Goal: Transaction & Acquisition: Purchase product/service

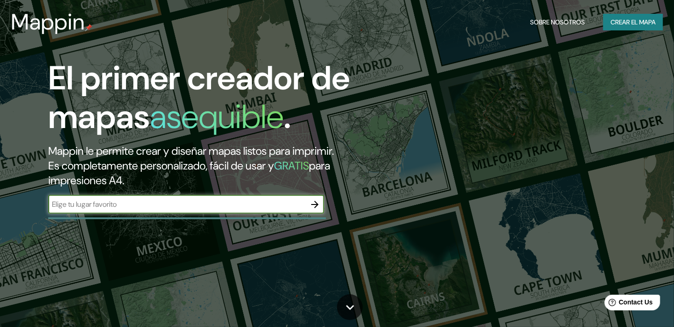
click at [84, 207] on input "text" at bounding box center [177, 204] width 258 height 11
type input "México"
click at [313, 206] on icon "button" at bounding box center [315, 204] width 11 height 11
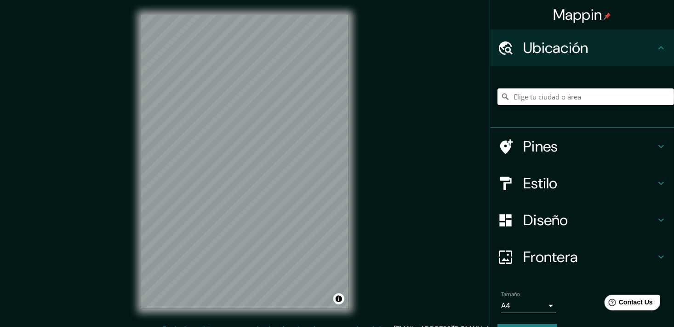
click at [562, 98] on input "Elige tu ciudad o área" at bounding box center [586, 96] width 177 height 17
click at [540, 154] on h4 "Pines" at bounding box center [589, 146] width 132 height 18
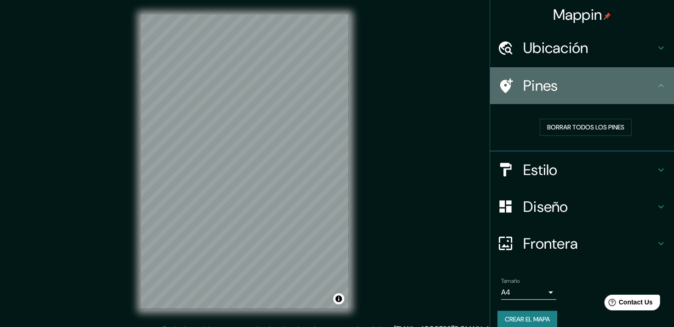
click at [580, 98] on div "Pines" at bounding box center [582, 85] width 184 height 37
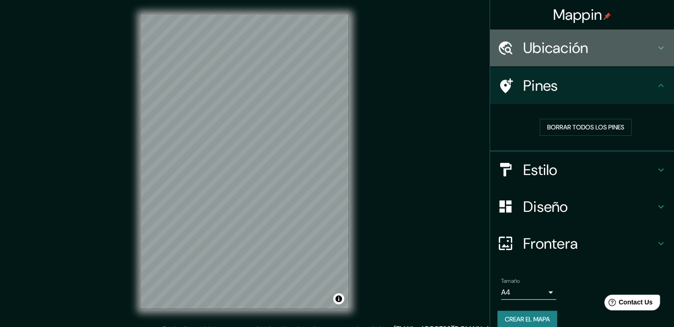
click at [555, 57] on h4 "Ubicación" at bounding box center [589, 48] width 132 height 18
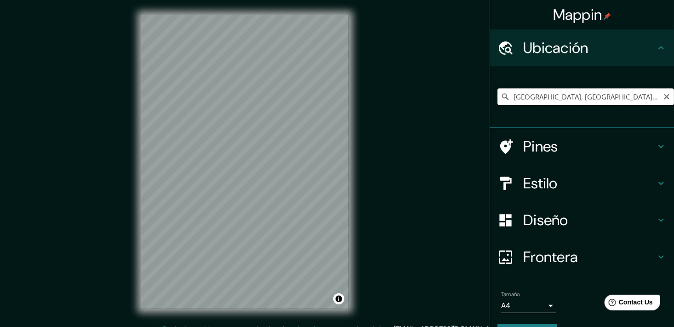
click at [567, 97] on input "Guadalajara, Jalisco, México" at bounding box center [586, 96] width 177 height 17
drag, startPoint x: 610, startPoint y: 98, endPoint x: 455, endPoint y: 101, distance: 155.0
click at [455, 101] on div "Mappin Ubicación Guadalajara, Jalisco, México Pines Estilo Diseño Frontera Elig…" at bounding box center [337, 169] width 674 height 338
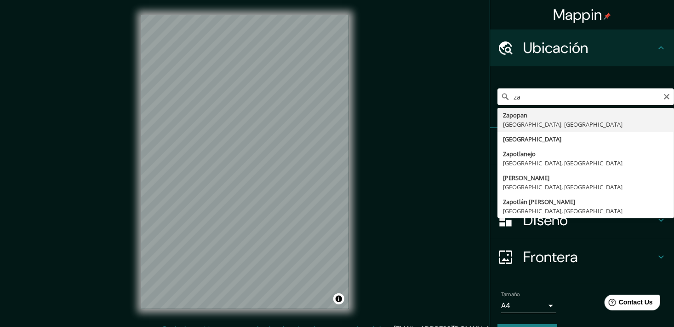
type input "Zapopan, [GEOGRAPHIC_DATA], [GEOGRAPHIC_DATA]"
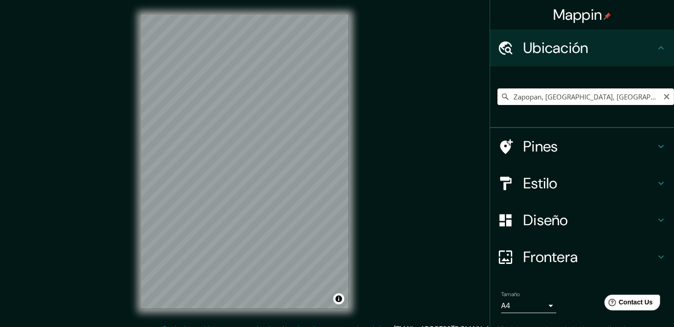
click at [591, 95] on input "Zapopan, [GEOGRAPHIC_DATA], [GEOGRAPHIC_DATA]" at bounding box center [586, 96] width 177 height 17
click at [663, 98] on icon "Claro" at bounding box center [666, 96] width 7 height 7
click at [608, 100] on input "Elige tu ciudad o área" at bounding box center [586, 96] width 177 height 17
click at [590, 100] on input "Zapopan, [GEOGRAPHIC_DATA], [GEOGRAPHIC_DATA]" at bounding box center [586, 96] width 177 height 17
drag, startPoint x: 591, startPoint y: 96, endPoint x: 482, endPoint y: 108, distance: 110.1
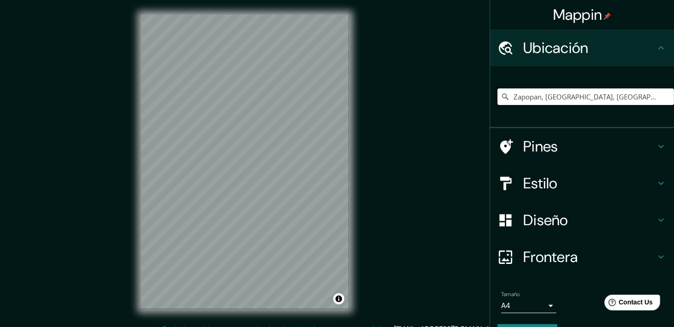
click at [482, 108] on div "Mappin Ubicación Zapopan, Jalisco, México Zapopan Jalisco, México Zaporiyia Óbl…" at bounding box center [337, 169] width 674 height 338
type input "Zapopan, Jalisco, México"
click at [538, 141] on h4 "Pines" at bounding box center [589, 146] width 132 height 18
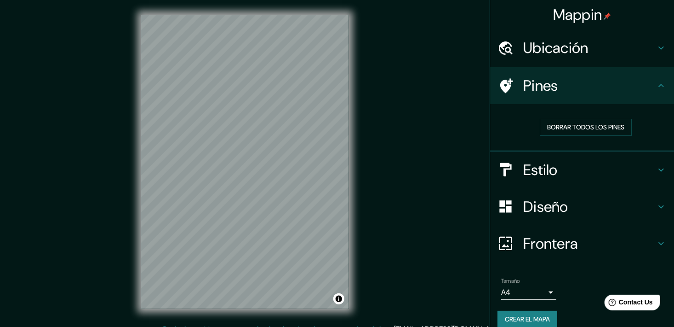
click at [587, 156] on div "Estilo" at bounding box center [582, 169] width 184 height 37
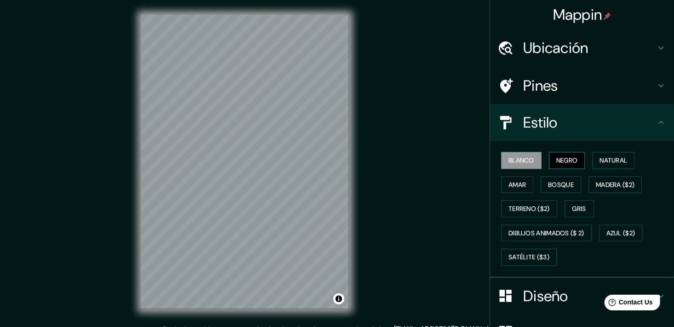
click at [568, 165] on font "Negro" at bounding box center [568, 160] width 22 height 11
click at [523, 161] on font "Blanco" at bounding box center [522, 160] width 26 height 11
click at [606, 157] on font "Natural" at bounding box center [614, 160] width 28 height 11
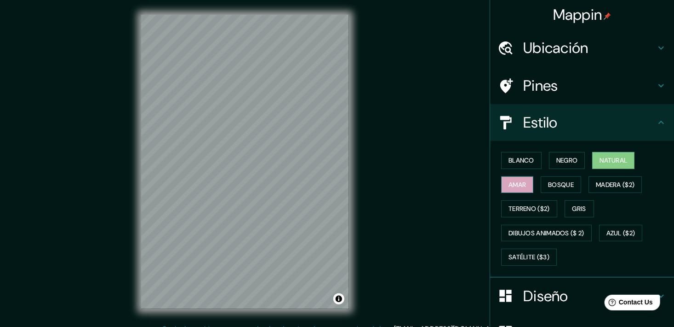
click at [519, 185] on font "Amar" at bounding box center [517, 184] width 17 height 11
click at [563, 186] on font "Bosque" at bounding box center [561, 184] width 26 height 11
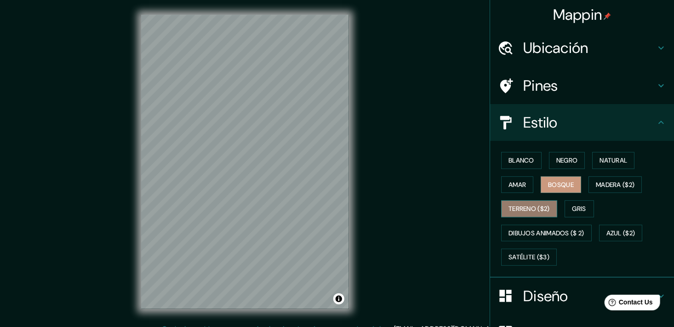
click at [552, 201] on button "Terreno ($2)" at bounding box center [529, 208] width 56 height 17
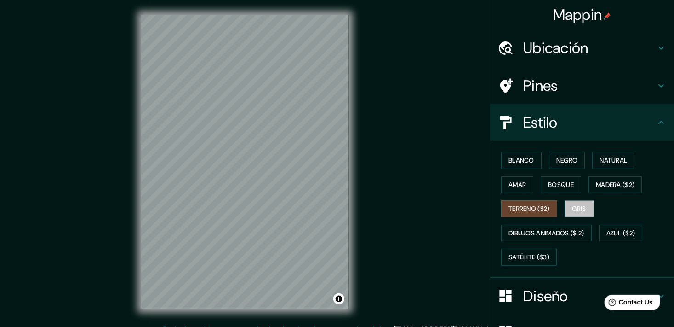
click at [573, 206] on font "Gris" at bounding box center [580, 208] width 14 height 11
click at [529, 211] on font "Terreno ($2)" at bounding box center [529, 208] width 41 height 11
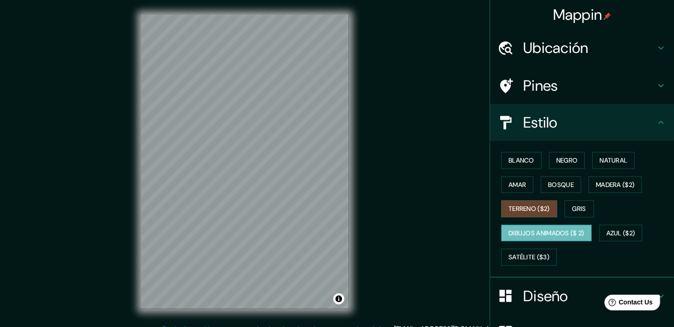
click at [541, 234] on font "Dibujos animados ($ 2)" at bounding box center [547, 232] width 76 height 11
click at [607, 229] on font "Azul ($2)" at bounding box center [621, 232] width 29 height 11
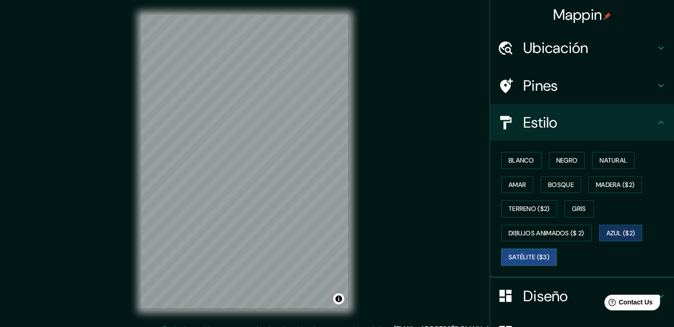
click at [541, 257] on font "Satélite ($3)" at bounding box center [529, 256] width 41 height 11
click at [512, 155] on font "Blanco" at bounding box center [522, 160] width 26 height 11
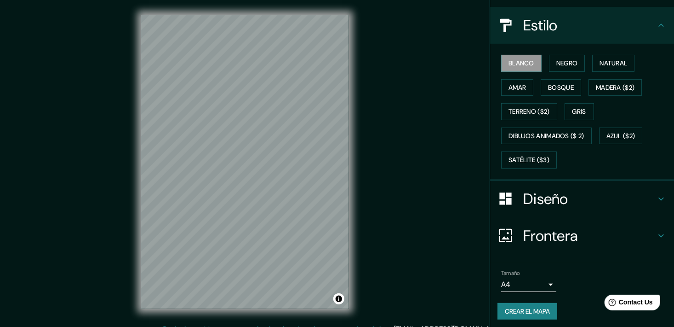
scroll to position [99, 0]
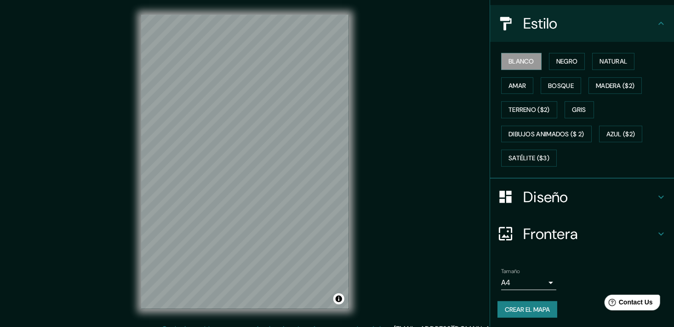
click at [590, 194] on h4 "Diseño" at bounding box center [589, 197] width 132 height 18
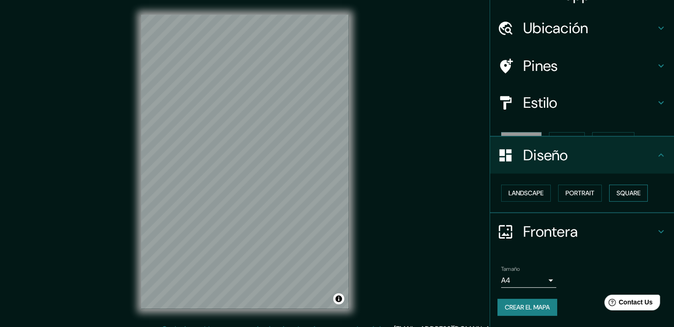
scroll to position [3, 0]
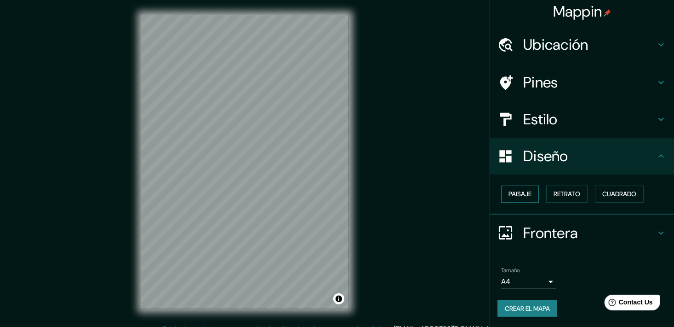
click at [529, 194] on button "Paisaje" at bounding box center [520, 193] width 38 height 17
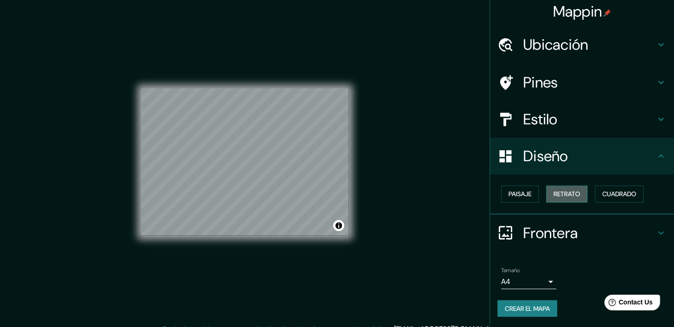
click at [565, 194] on font "Retrato" at bounding box center [567, 193] width 27 height 11
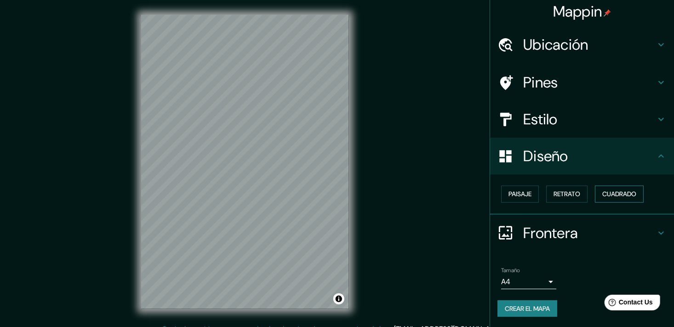
click at [603, 188] on font "Cuadrado" at bounding box center [620, 193] width 34 height 11
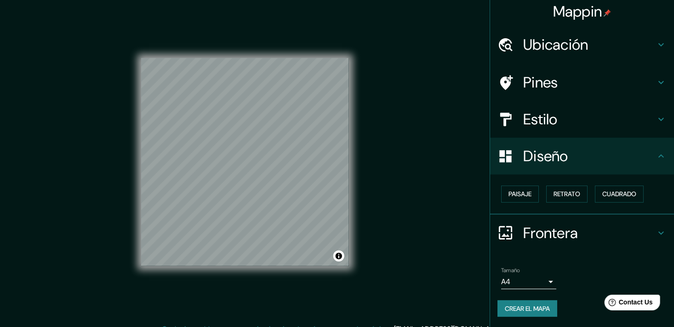
scroll to position [0, 0]
click at [571, 224] on h4 "Frontera" at bounding box center [589, 233] width 132 height 18
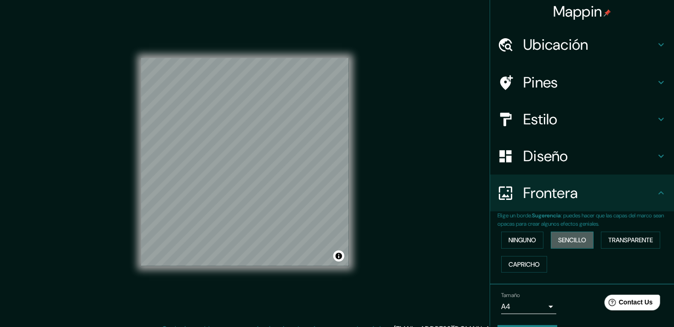
click at [558, 236] on font "Sencillo" at bounding box center [572, 239] width 28 height 11
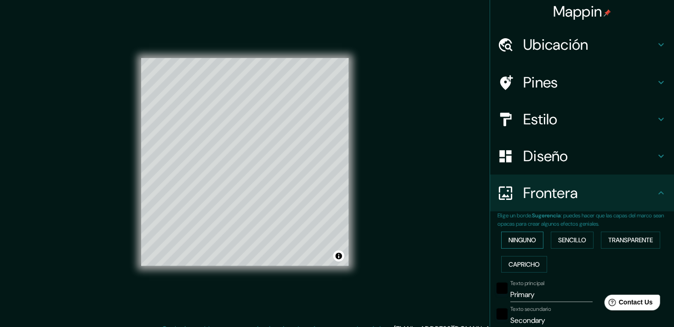
click at [533, 233] on button "Ninguno" at bounding box center [522, 239] width 42 height 17
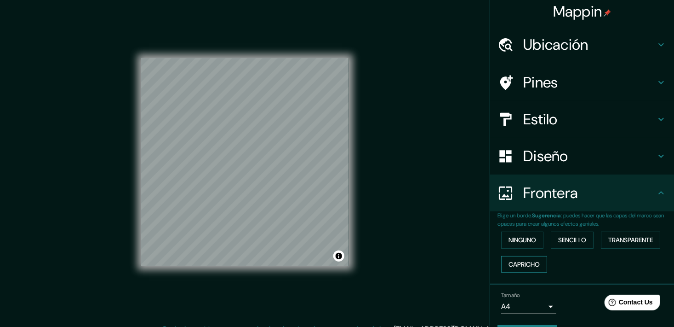
click at [535, 258] on button "Capricho" at bounding box center [524, 264] width 46 height 17
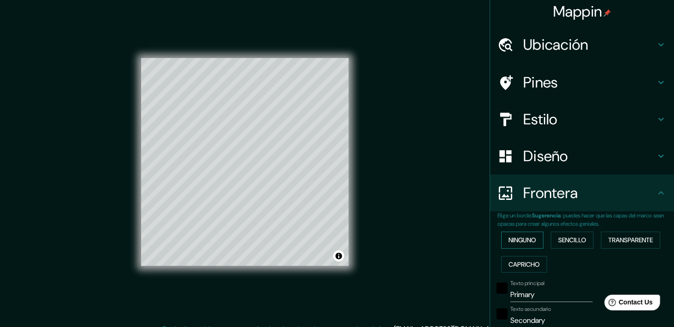
click at [524, 242] on font "Ninguno" at bounding box center [523, 239] width 28 height 11
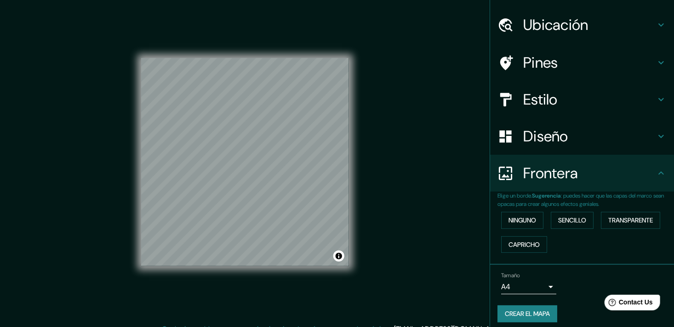
scroll to position [28, 0]
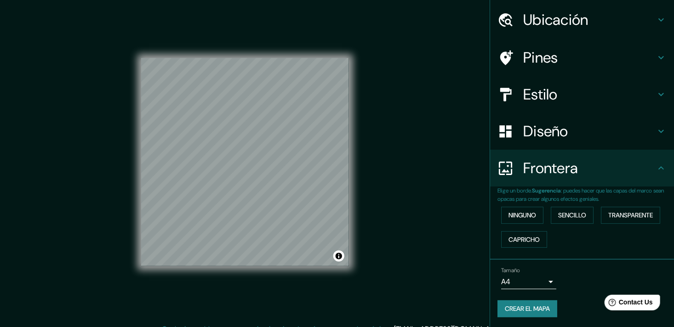
click at [540, 281] on body "Mappin Ubicación Zapopan, Jalisco, México Zapopan Jalisco, México Zaporiyia Óbl…" at bounding box center [337, 163] width 674 height 327
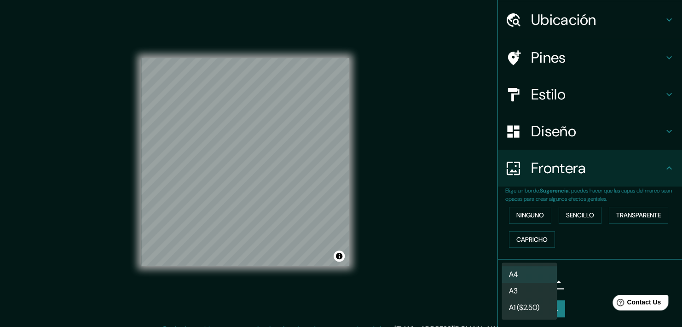
click at [546, 290] on li "A3" at bounding box center [528, 290] width 55 height 17
type input "a4"
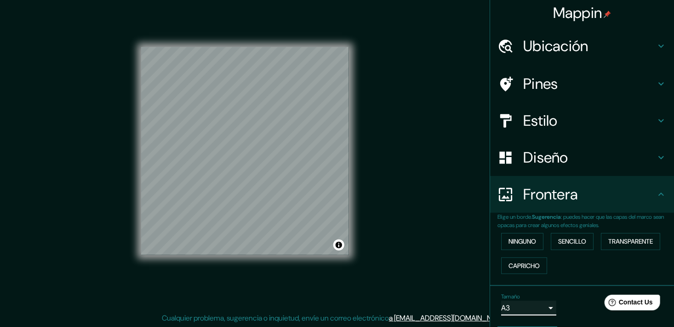
scroll to position [0, 0]
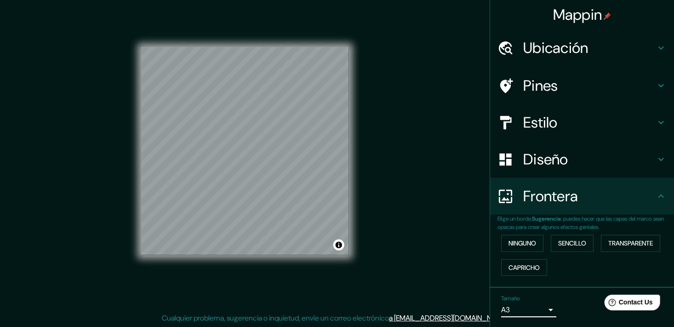
click at [596, 47] on h4 "Ubicación" at bounding box center [589, 48] width 132 height 18
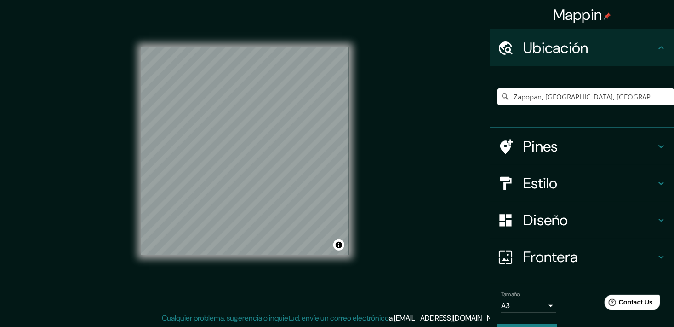
click at [594, 57] on div "Ubicación" at bounding box center [582, 47] width 184 height 37
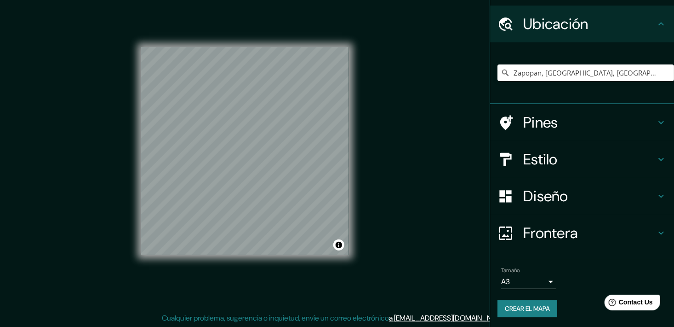
scroll to position [24, 0]
click at [540, 315] on button "Crear el mapa" at bounding box center [528, 307] width 60 height 17
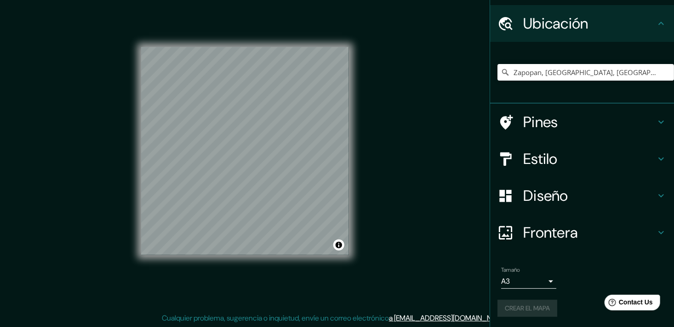
click at [539, 305] on div "Crear el mapa" at bounding box center [582, 307] width 169 height 17
click at [617, 67] on input "Zapopan, Jalisco, México" at bounding box center [586, 72] width 177 height 17
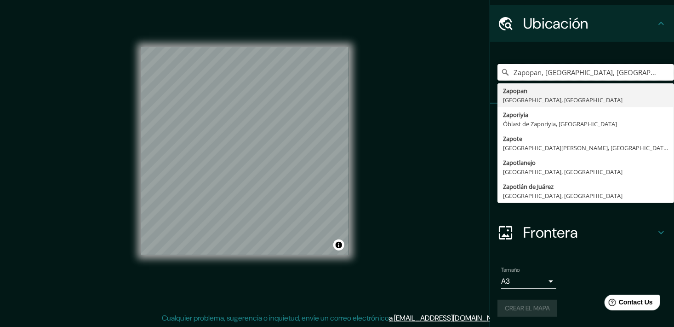
drag, startPoint x: 602, startPoint y: 72, endPoint x: 474, endPoint y: 81, distance: 128.6
click at [474, 81] on div "Mappin Ubicación Zapopan, Jalisco, México Zapopan Jalisco, México Zaporiyia Óbl…" at bounding box center [337, 158] width 674 height 338
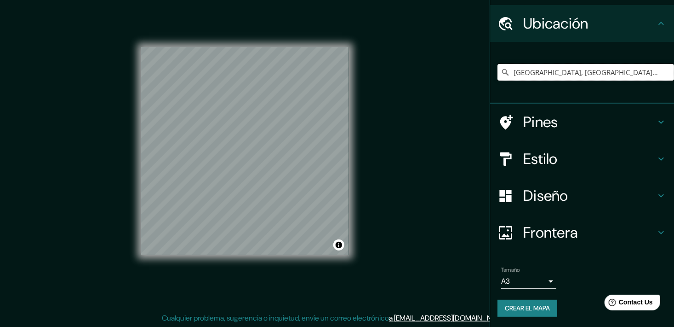
click at [343, 108] on div "Mappin Ubicación Guadalajara, Jalisco, México Pines Estilo Diseño Frontera Elig…" at bounding box center [337, 158] width 674 height 338
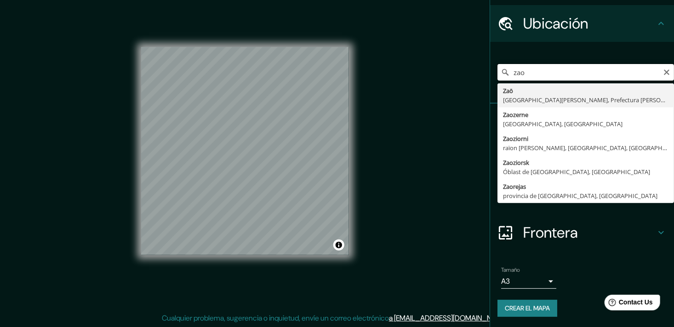
drag, startPoint x: 532, startPoint y: 75, endPoint x: 504, endPoint y: 68, distance: 28.8
click at [504, 68] on input "zao" at bounding box center [586, 72] width 177 height 17
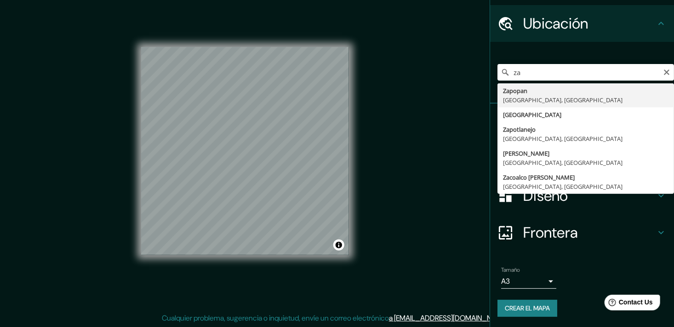
type input "Zapopan, Jalisco, México"
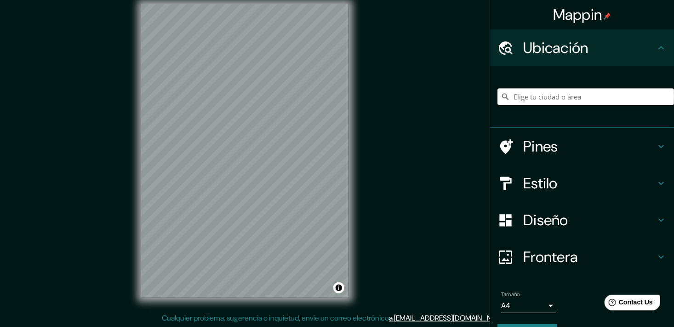
click at [530, 100] on input "Elige tu ciudad o área" at bounding box center [586, 96] width 177 height 17
click at [528, 146] on h4 "Pines" at bounding box center [589, 146] width 132 height 18
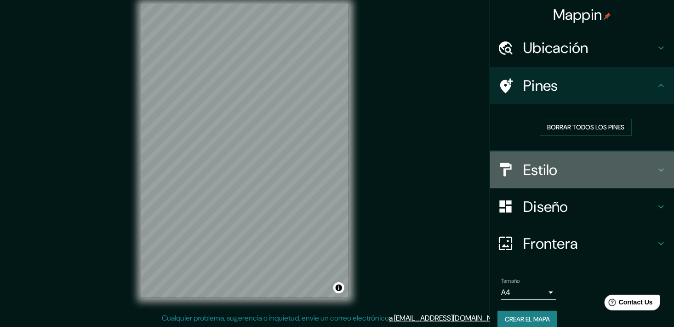
click at [563, 171] on h4 "Estilo" at bounding box center [589, 170] width 132 height 18
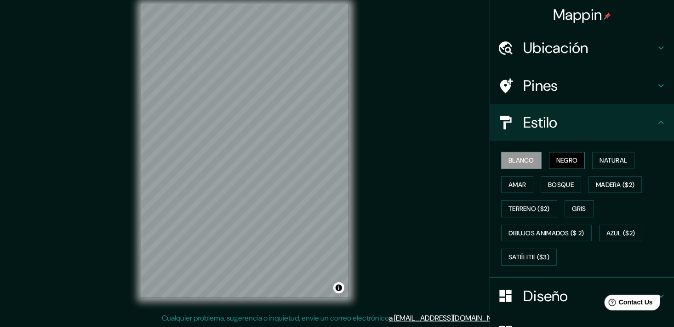
click at [566, 165] on button "Negro" at bounding box center [567, 160] width 36 height 17
drag, startPoint x: 556, startPoint y: 179, endPoint x: 549, endPoint y: 183, distance: 7.6
click at [556, 179] on font "Bosque" at bounding box center [561, 184] width 26 height 11
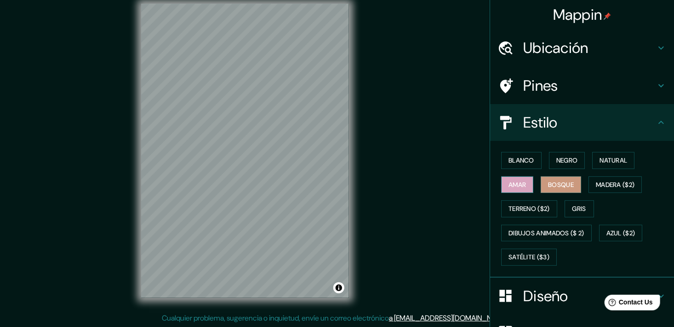
click at [518, 183] on font "Amar" at bounding box center [517, 184] width 17 height 11
click at [586, 170] on div "Blanco Negro Natural Amar Bosque Madera ($2) Terreno ($2) Gris Dibujos animados…" at bounding box center [586, 208] width 177 height 121
click at [592, 164] on button "Natural" at bounding box center [613, 160] width 42 height 17
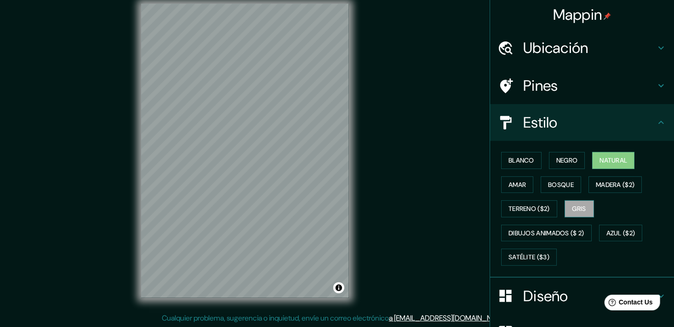
click at [565, 209] on button "Gris" at bounding box center [579, 208] width 29 height 17
click at [603, 225] on button "Azul ($2)" at bounding box center [621, 232] width 44 height 17
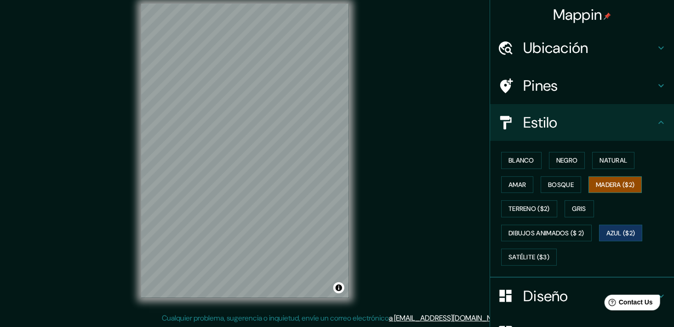
click at [596, 182] on font "Madera ($2)" at bounding box center [615, 184] width 39 height 11
click at [511, 165] on font "Blanco" at bounding box center [522, 160] width 26 height 11
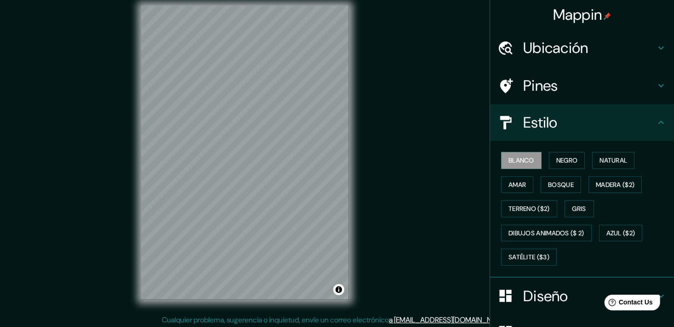
scroll to position [11, 0]
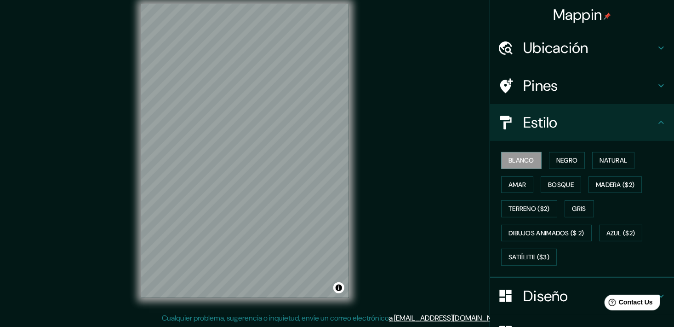
click at [596, 49] on h4 "Ubicación" at bounding box center [589, 48] width 132 height 18
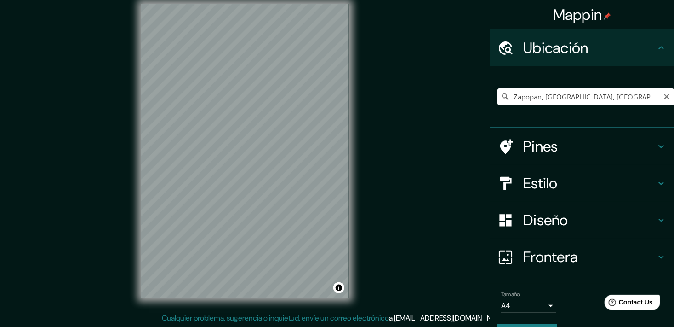
drag, startPoint x: 612, startPoint y: 92, endPoint x: 457, endPoint y: 108, distance: 156.3
click at [457, 108] on div "Mappin Ubicación Zapopan, Jalisco, México Pines Estilo Diseño Frontera Elige un…" at bounding box center [337, 158] width 674 height 338
click at [537, 101] on input "Avenida Tesistán, 45130 Zapopan, Jalisco, México" at bounding box center [586, 96] width 177 height 17
drag, startPoint x: 534, startPoint y: 98, endPoint x: 648, endPoint y: 98, distance: 114.1
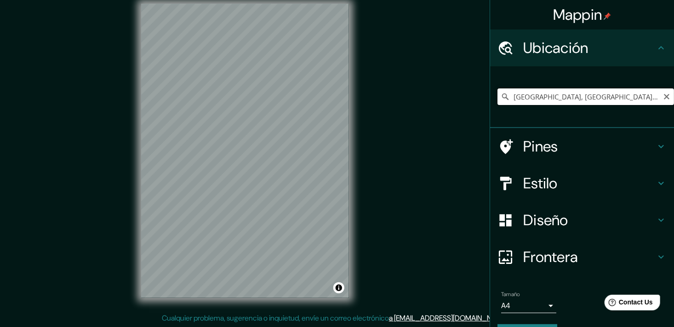
click at [648, 98] on input "Avenida Tesistán, 45130 Zapopan, Jalisco, México" at bounding box center [586, 96] width 177 height 17
drag, startPoint x: 653, startPoint y: 98, endPoint x: 565, endPoint y: 107, distance: 87.9
click at [565, 107] on div "Avenida Tesistán, 45130 Zapopan, Jalisco, México" at bounding box center [586, 97] width 177 height 46
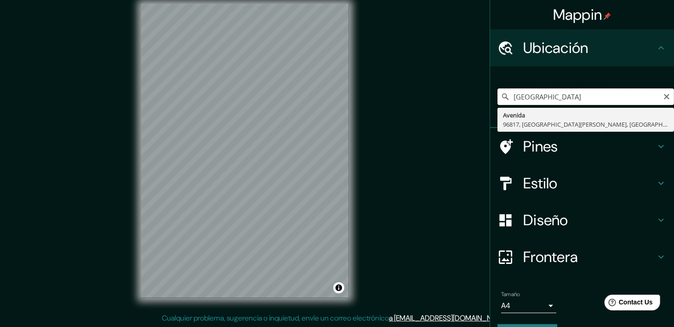
drag, startPoint x: 581, startPoint y: 93, endPoint x: 535, endPoint y: 94, distance: 45.5
click at [535, 94] on input "Avenida Tesistxico" at bounding box center [586, 96] width 177 height 17
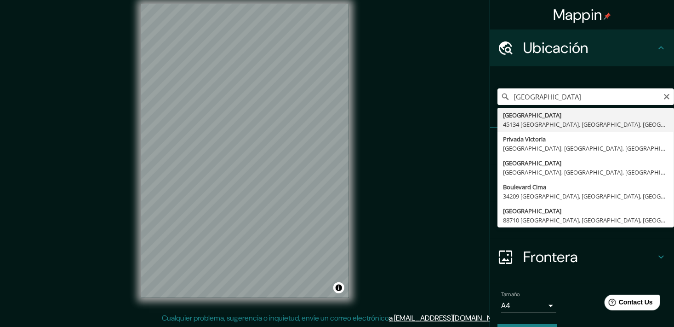
type input "[GEOGRAPHIC_DATA] [GEOGRAPHIC_DATA], [GEOGRAPHIC_DATA], [GEOGRAPHIC_DATA]"
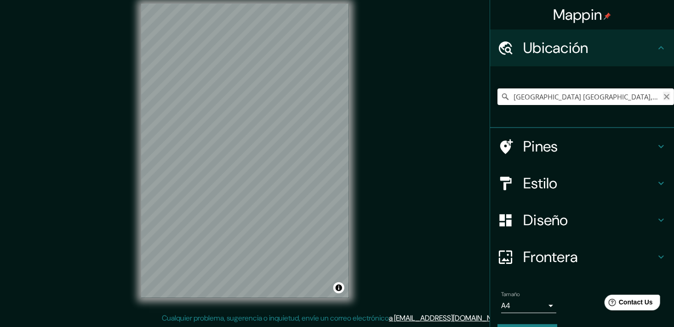
click at [663, 93] on icon "Claro" at bounding box center [666, 96] width 7 height 7
click at [597, 98] on input "Elige tu ciudad o área" at bounding box center [586, 96] width 177 height 17
drag, startPoint x: 571, startPoint y: 95, endPoint x: 596, endPoint y: 97, distance: 24.9
click at [596, 97] on input "Calle Arco Pertinax, 45130 Zapopan, Jalisco, México" at bounding box center [586, 96] width 177 height 17
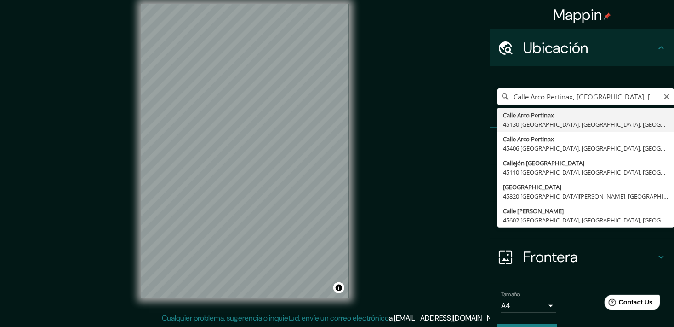
click at [567, 97] on input "Calle Arco Pertinax, Zapopan, Jalisco, México" at bounding box center [586, 96] width 177 height 17
type input "Calle Arco Pertinax, Zapopan, Jalisco, México"
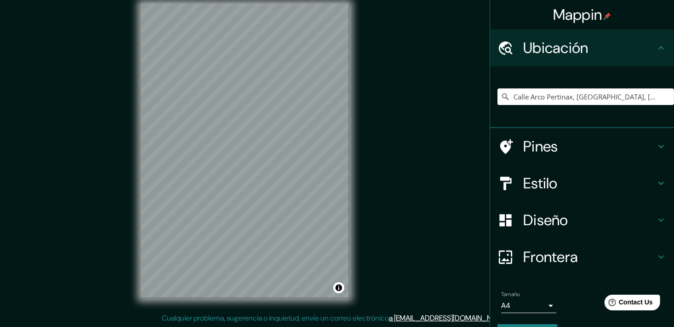
click at [591, 183] on h4 "Estilo" at bounding box center [589, 183] width 132 height 18
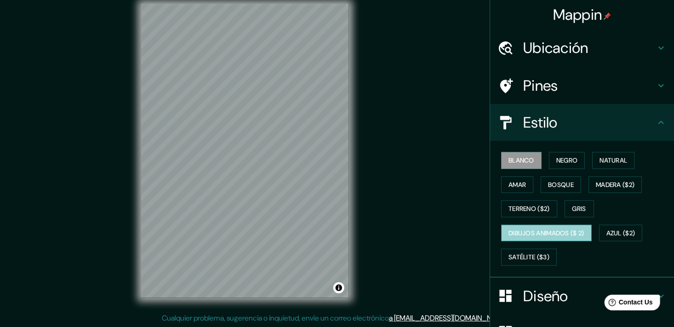
click at [560, 228] on font "Dibujos animados ($ 2)" at bounding box center [547, 232] width 76 height 11
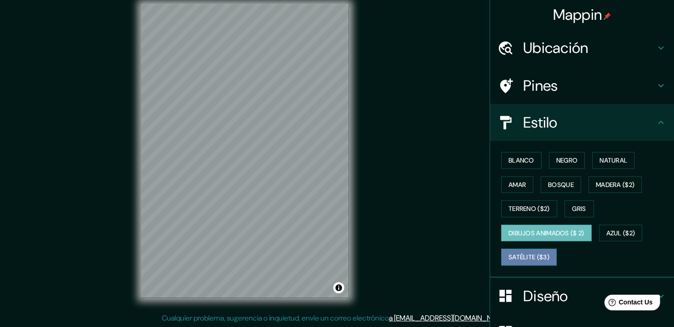
click at [530, 249] on button "Satélite ($3)" at bounding box center [529, 256] width 56 height 17
click at [542, 224] on button "Dibujos animados ($ 2)" at bounding box center [546, 232] width 91 height 17
click at [420, 259] on div "Mappin Ubicación Calle Arco Pertinax, Zapopan, Jalisco, México Calle Arco Perti…" at bounding box center [337, 158] width 674 height 338
click at [525, 258] on font "Satélite ($3)" at bounding box center [529, 256] width 41 height 11
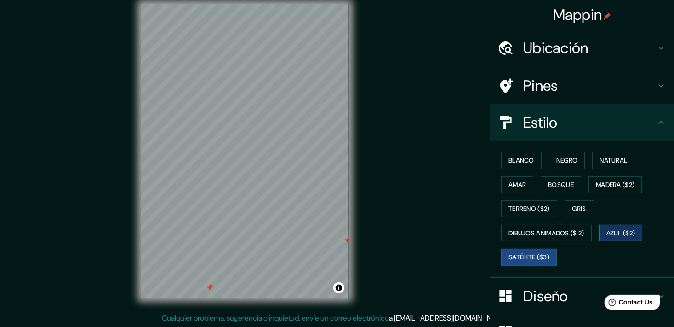
click at [607, 235] on font "Azul ($2)" at bounding box center [621, 232] width 29 height 11
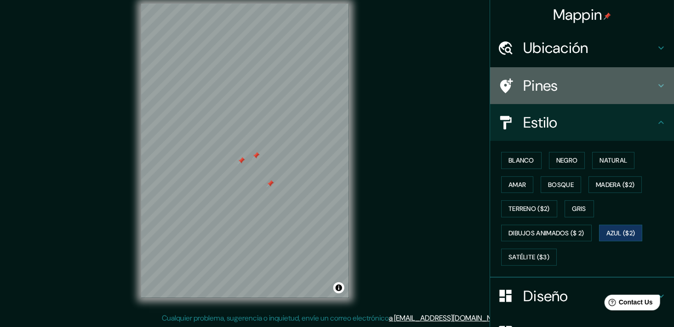
click at [611, 78] on h4 "Pines" at bounding box center [589, 85] width 132 height 18
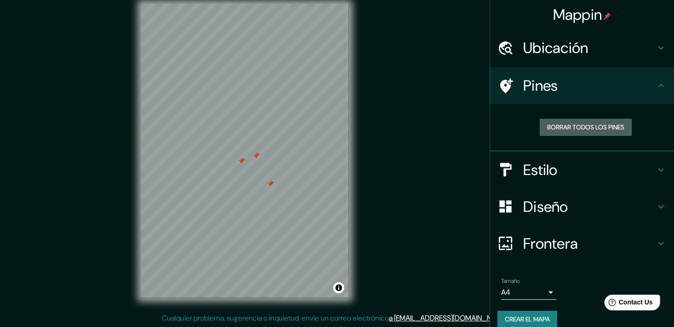
click at [604, 123] on font "Borrar todos los pines" at bounding box center [585, 126] width 77 height 11
click at [604, 82] on h4 "Pines" at bounding box center [589, 85] width 132 height 18
click at [602, 165] on h4 "Estilo" at bounding box center [589, 170] width 132 height 18
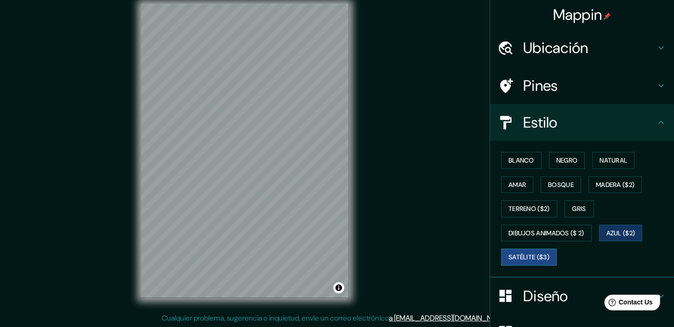
click at [539, 253] on font "Satélite ($3)" at bounding box center [529, 256] width 41 height 11
click at [618, 224] on button "Azul ($2)" at bounding box center [621, 232] width 44 height 17
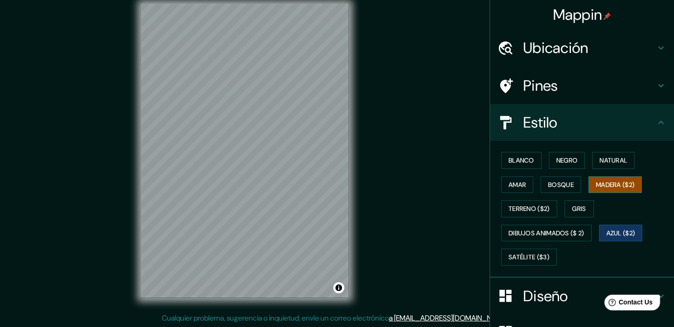
click at [597, 181] on font "Madera ($2)" at bounding box center [615, 184] width 39 height 11
click at [600, 156] on font "Natural" at bounding box center [614, 160] width 28 height 11
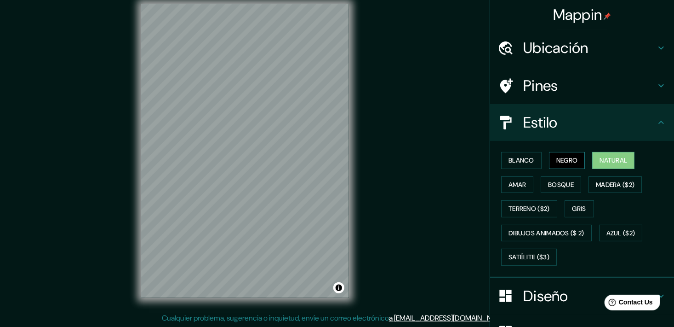
click at [549, 161] on button "Negro" at bounding box center [567, 160] width 36 height 17
click at [522, 155] on font "Blanco" at bounding box center [522, 160] width 26 height 11
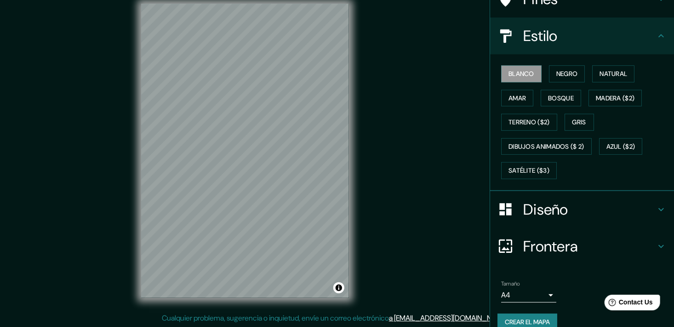
scroll to position [99, 0]
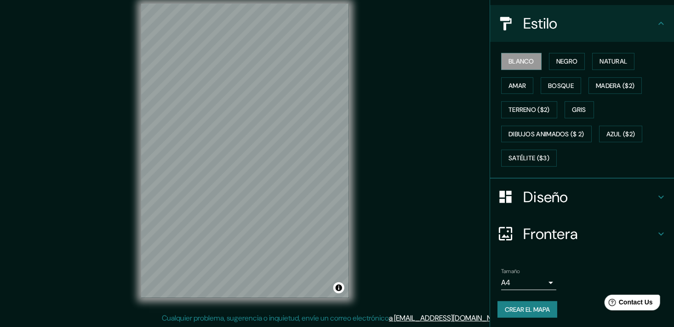
click at [528, 306] on font "Crear el mapa" at bounding box center [527, 309] width 45 height 11
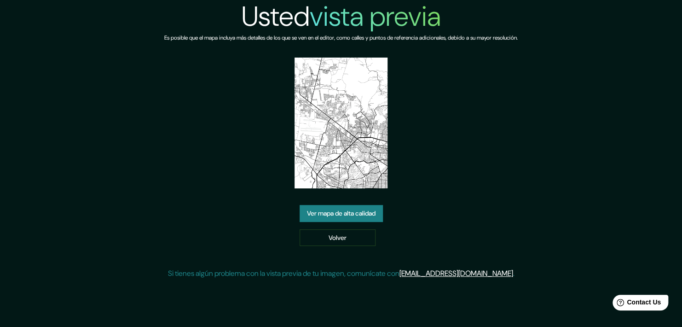
click at [365, 211] on link "Ver mapa de alta calidad" at bounding box center [340, 213] width 83 height 17
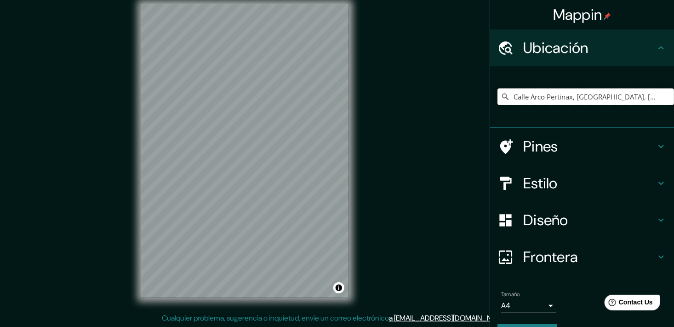
click at [540, 97] on input "Calle Arco Pertinax, Zapopan, Jalisco, México" at bounding box center [586, 96] width 177 height 17
click at [649, 97] on input "Calle Arco Pertinax, Zapopan, Jalisco, México" at bounding box center [586, 96] width 177 height 17
drag, startPoint x: 648, startPoint y: 97, endPoint x: 497, endPoint y: 113, distance: 152.6
click at [498, 113] on div "Calle Arco Pertinax, Zapopan, Jalisco, México" at bounding box center [586, 97] width 177 height 46
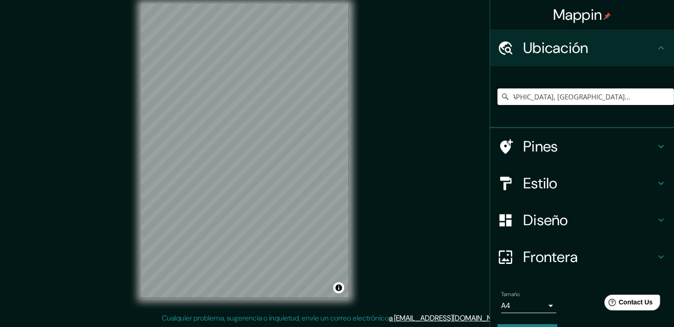
drag, startPoint x: 563, startPoint y: 94, endPoint x: 678, endPoint y: 93, distance: 115.0
click at [674, 93] on html "Mappin Ubicación Avenida La Cima, 88710 Reynosa, Tamaulipas, México Avenida La …" at bounding box center [337, 152] width 674 height 327
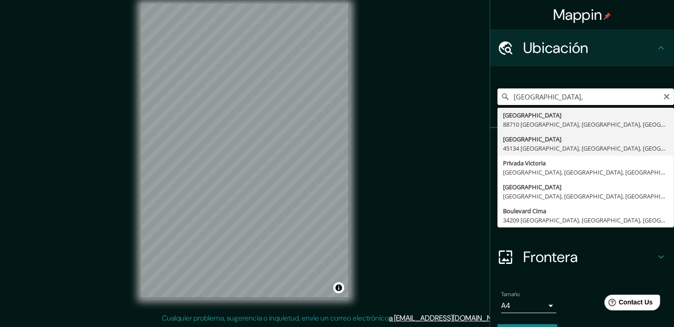
type input "[GEOGRAPHIC_DATA] [GEOGRAPHIC_DATA], [GEOGRAPHIC_DATA], [GEOGRAPHIC_DATA]"
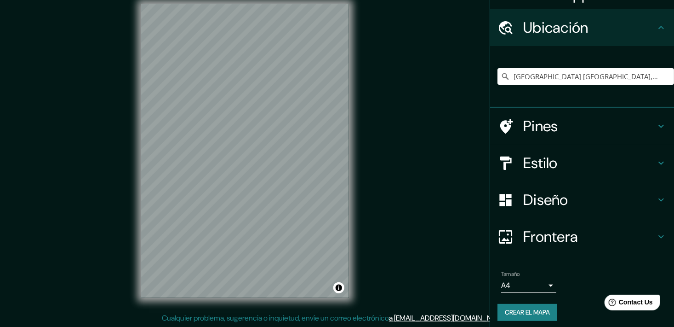
scroll to position [24, 0]
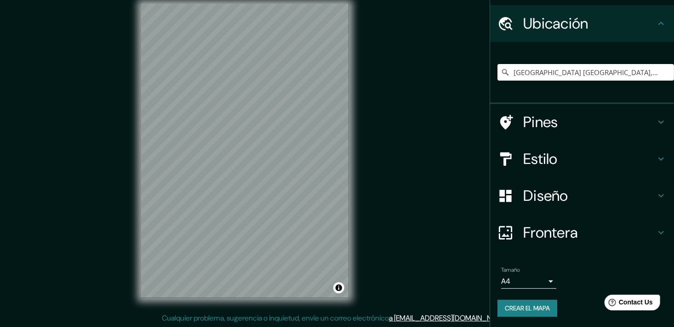
click at [532, 307] on font "Crear el mapa" at bounding box center [527, 307] width 45 height 11
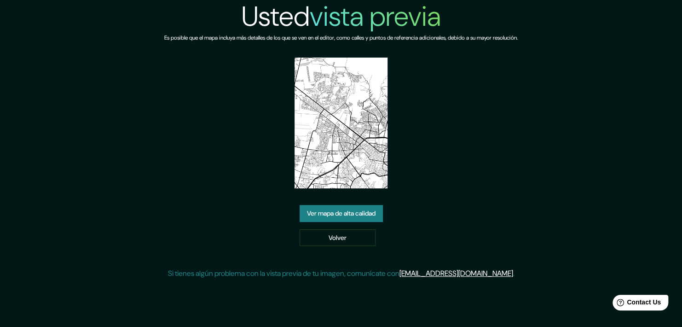
click at [379, 215] on link "Ver mapa de alta calidad" at bounding box center [340, 213] width 83 height 17
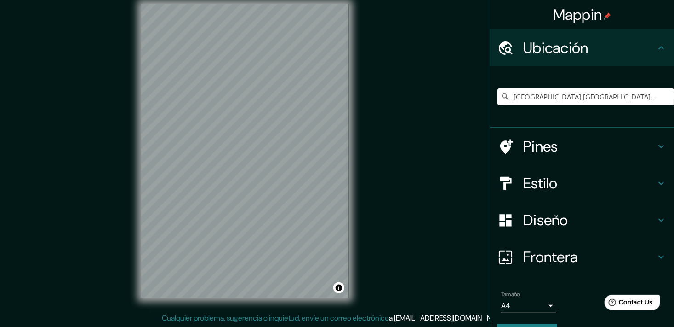
click at [648, 98] on input "[GEOGRAPHIC_DATA] [GEOGRAPHIC_DATA], [GEOGRAPHIC_DATA], [GEOGRAPHIC_DATA]" at bounding box center [586, 96] width 177 height 17
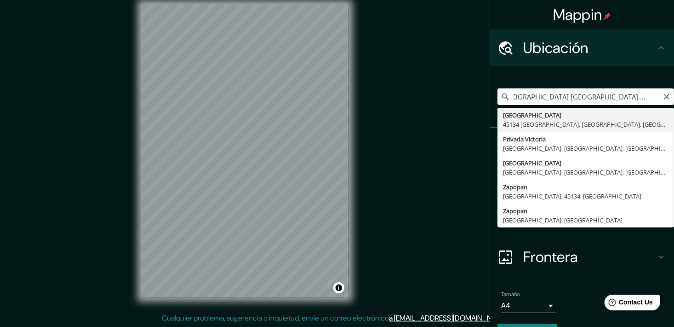
type input "[GEOGRAPHIC_DATA] [GEOGRAPHIC_DATA], [GEOGRAPHIC_DATA], [GEOGRAPHIC_DATA]"
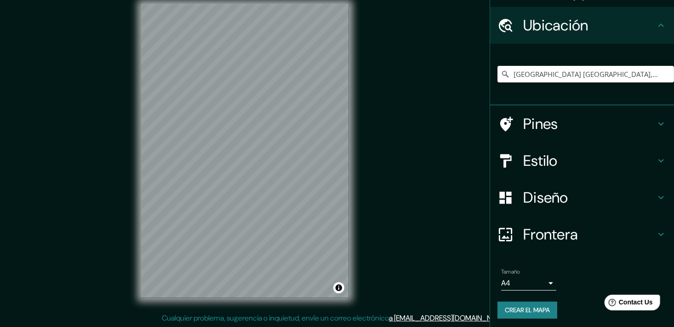
scroll to position [24, 0]
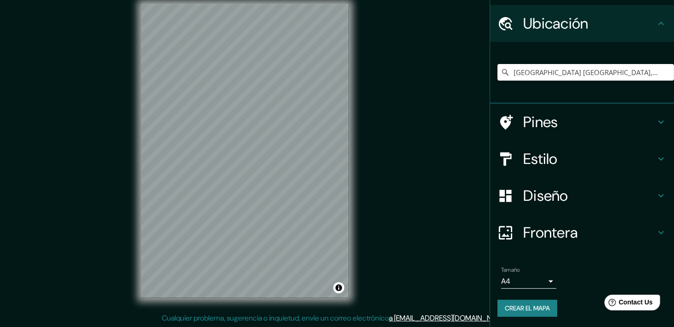
click at [522, 280] on body "Mappin Ubicación [GEOGRAPHIC_DATA], [GEOGRAPHIC_DATA], [GEOGRAPHIC_DATA], [GEOG…" at bounding box center [337, 152] width 674 height 327
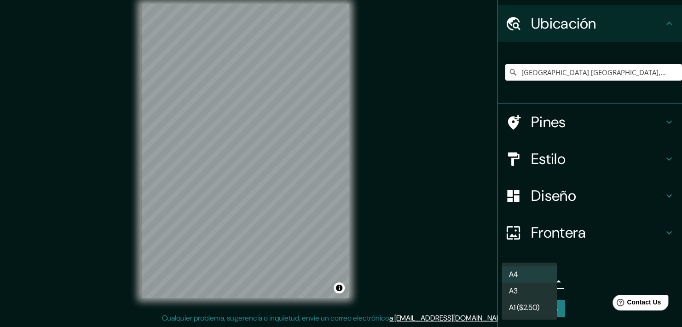
click at [533, 291] on li "A3" at bounding box center [528, 290] width 55 height 17
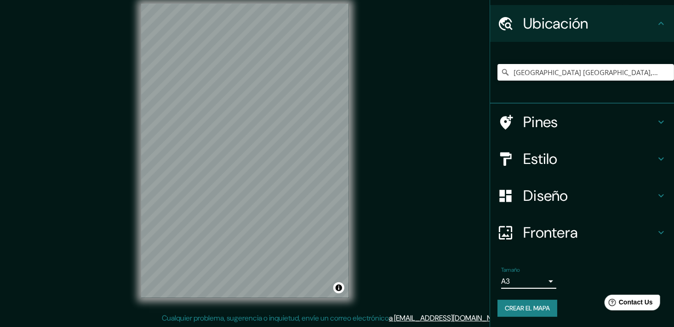
click at [532, 278] on body "Mappin Ubicación [GEOGRAPHIC_DATA], [GEOGRAPHIC_DATA], [GEOGRAPHIC_DATA], [GEOG…" at bounding box center [337, 152] width 674 height 327
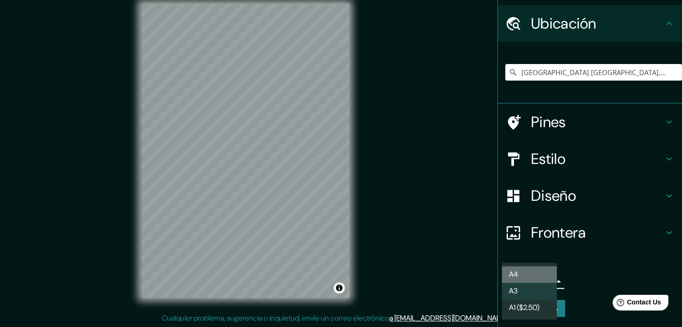
click at [532, 277] on li "A4" at bounding box center [528, 274] width 55 height 17
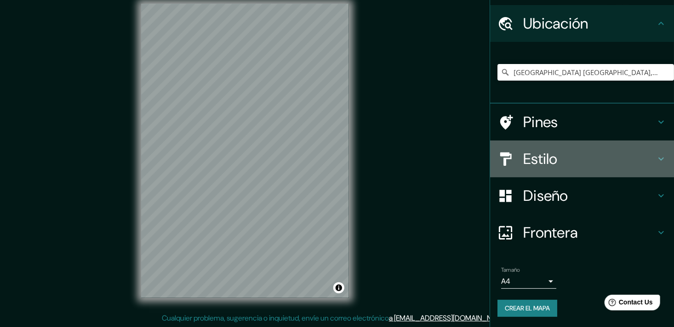
click at [560, 159] on h4 "Estilo" at bounding box center [589, 158] width 132 height 18
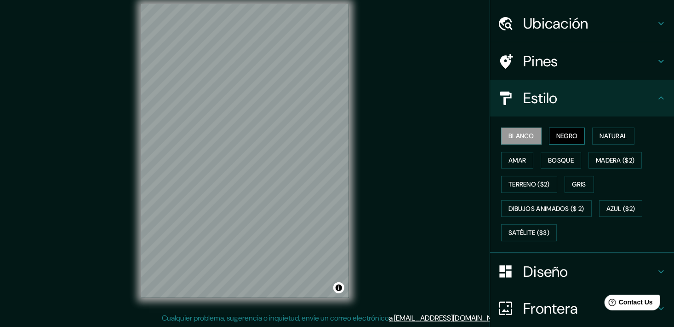
click at [568, 143] on button "Negro" at bounding box center [567, 135] width 36 height 17
click at [563, 159] on font "Bosque" at bounding box center [561, 160] width 26 height 11
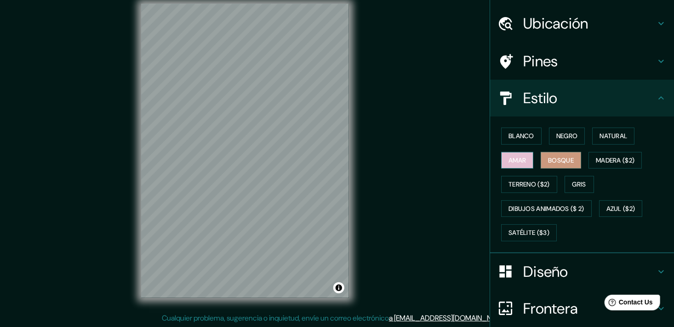
click at [517, 162] on font "Amar" at bounding box center [517, 160] width 17 height 11
click at [519, 138] on font "Blanco" at bounding box center [522, 135] width 26 height 11
click at [562, 73] on div "Pines" at bounding box center [582, 61] width 184 height 37
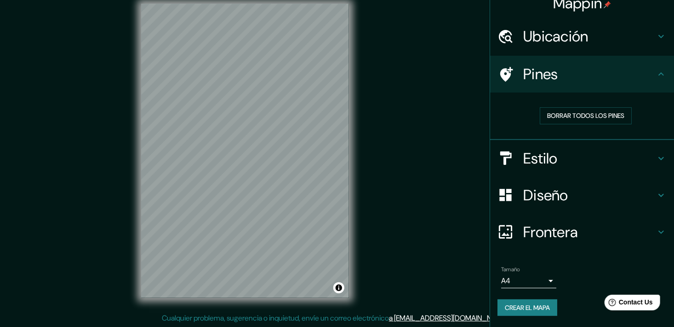
scroll to position [11, 0]
click at [562, 73] on h4 "Pines" at bounding box center [589, 75] width 132 height 18
click at [555, 224] on h4 "Frontera" at bounding box center [589, 233] width 132 height 18
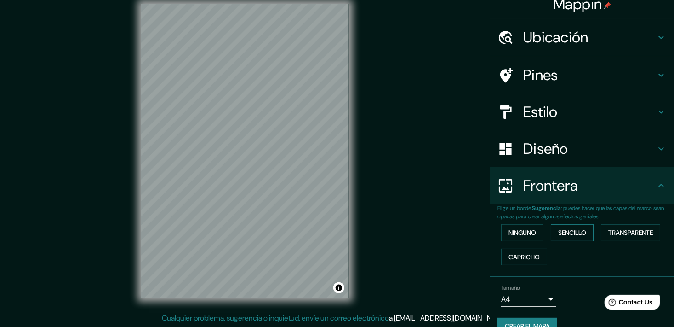
click at [583, 233] on button "Sencillo" at bounding box center [572, 232] width 43 height 17
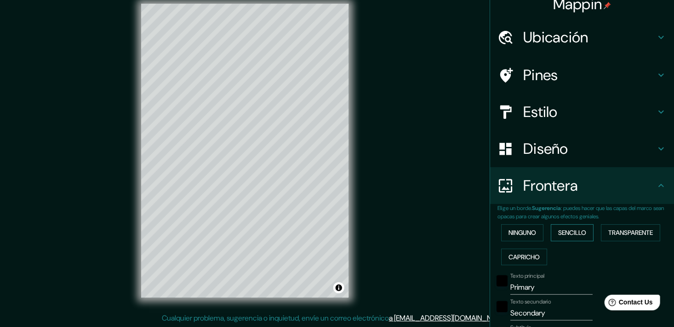
click at [582, 233] on font "Sencillo" at bounding box center [572, 232] width 28 height 11
type input "181"
type input "36"
click at [529, 232] on font "Ninguno" at bounding box center [523, 232] width 28 height 11
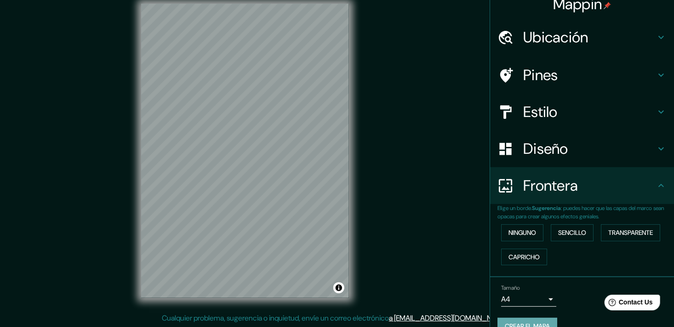
click at [518, 317] on button "Crear el mapa" at bounding box center [528, 325] width 60 height 17
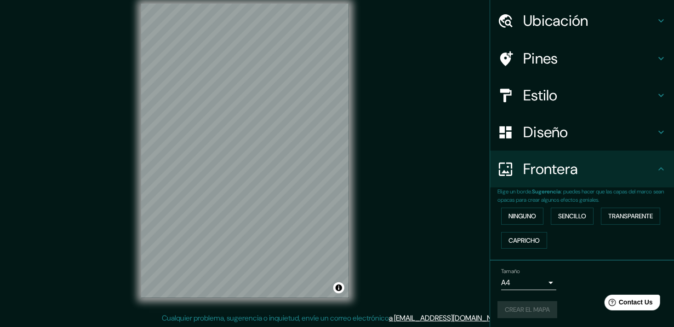
scroll to position [28, 0]
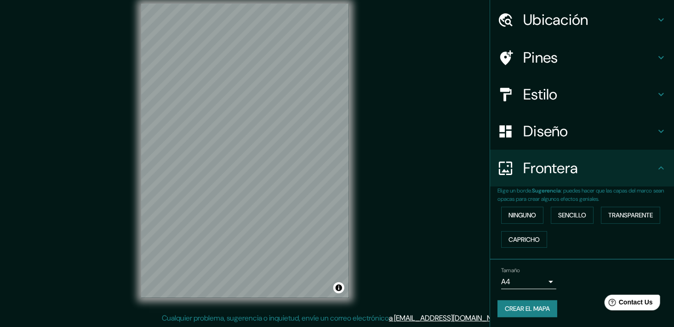
click at [530, 305] on font "Crear el mapa" at bounding box center [527, 308] width 45 height 11
click at [521, 310] on div "Crear el mapa" at bounding box center [582, 308] width 169 height 17
click at [533, 312] on font "Crear el mapa" at bounding box center [527, 308] width 45 height 11
click at [531, 304] on div "Crear el mapa" at bounding box center [582, 308] width 169 height 17
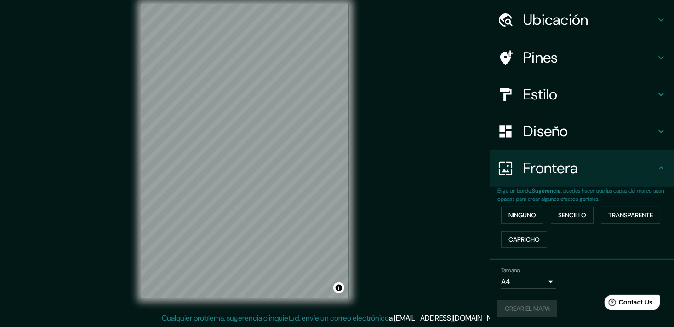
click at [531, 304] on div "Crear el mapa" at bounding box center [582, 308] width 169 height 17
click at [390, 214] on div "Mappin Ubicación [GEOGRAPHIC_DATA], [GEOGRAPHIC_DATA], [GEOGRAPHIC_DATA], [GEOG…" at bounding box center [337, 158] width 674 height 338
